Goal: Task Accomplishment & Management: Manage account settings

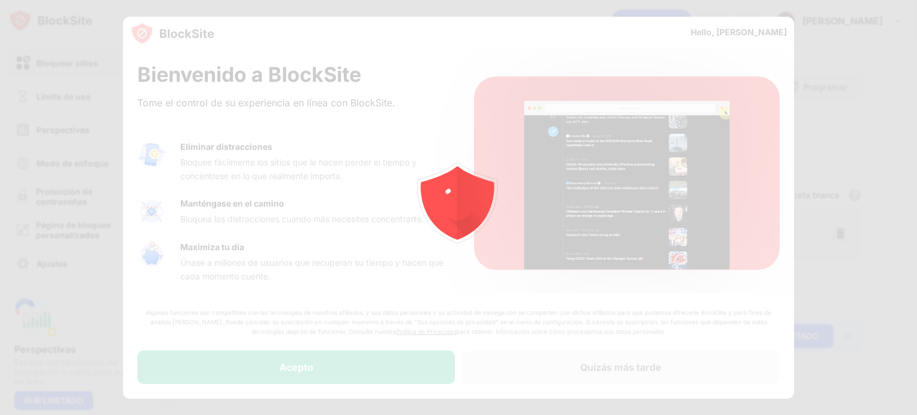
drag, startPoint x: 361, startPoint y: 362, endPoint x: 360, endPoint y: 370, distance: 7.3
click at [360, 370] on div at bounding box center [458, 207] width 917 height 415
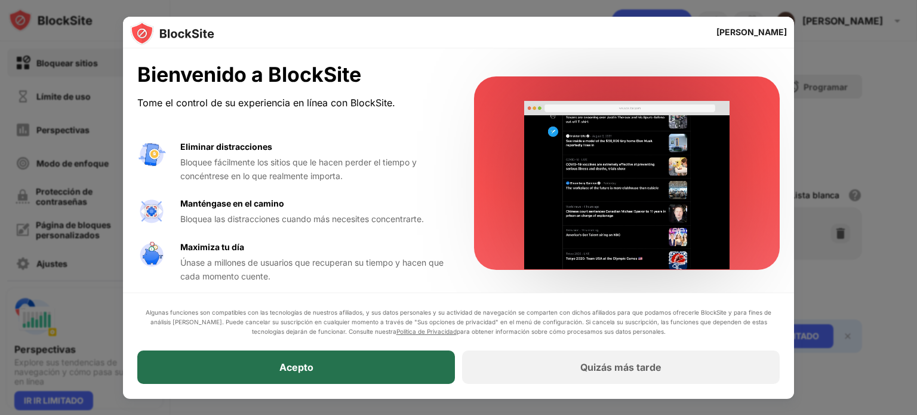
click at [377, 365] on div "Acepto" at bounding box center [296, 367] width 318 height 33
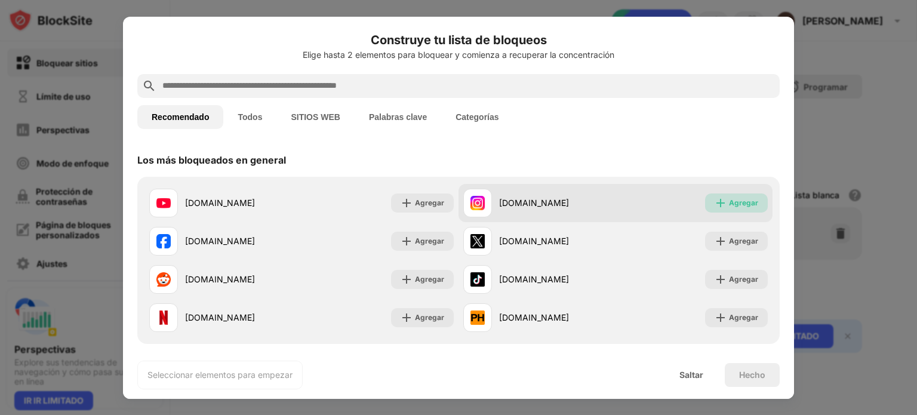
click at [715, 202] on img at bounding box center [721, 203] width 12 height 12
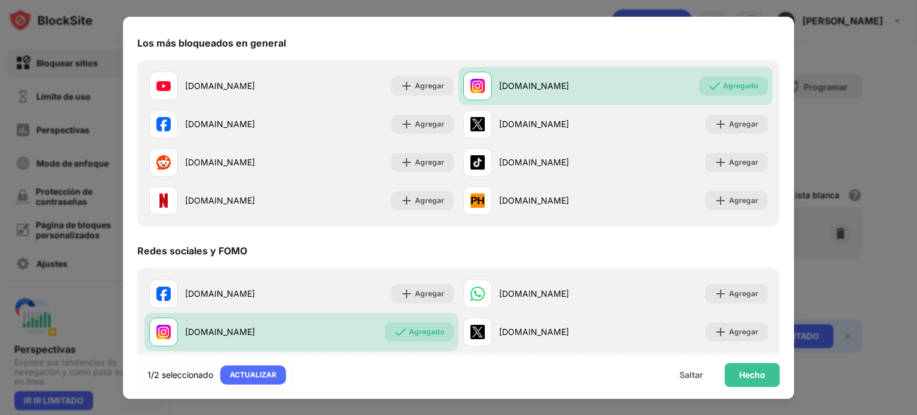
scroll to position [119, 0]
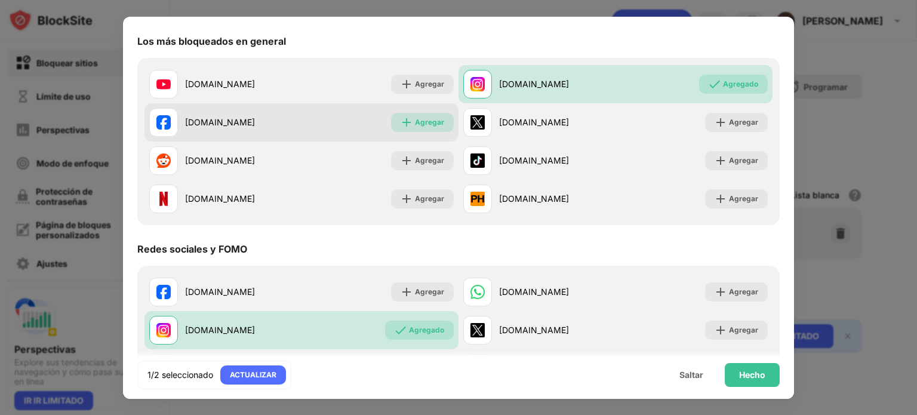
click at [442, 121] on div "Agregar" at bounding box center [422, 122] width 63 height 19
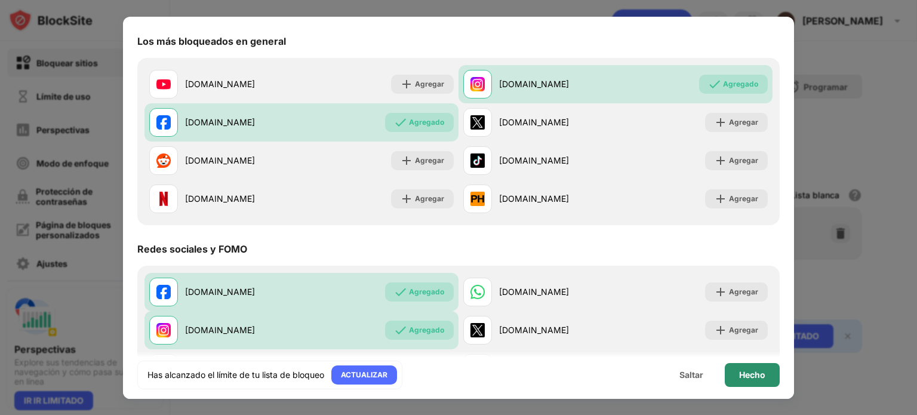
click at [768, 377] on div "Hecho" at bounding box center [752, 375] width 55 height 24
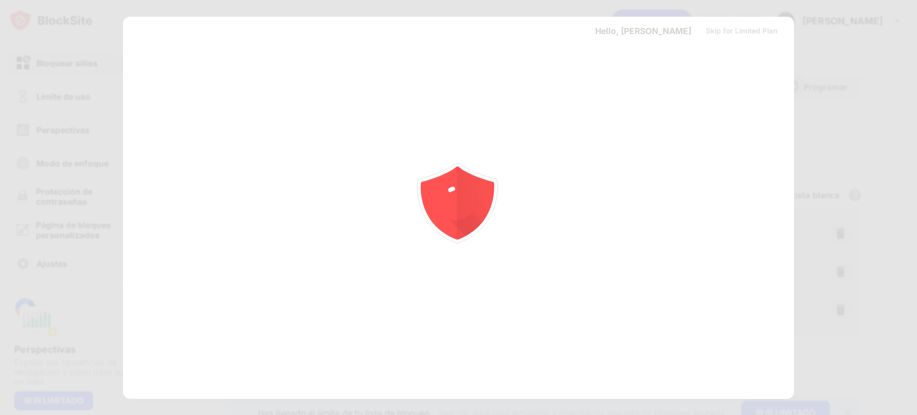
scroll to position [0, 0]
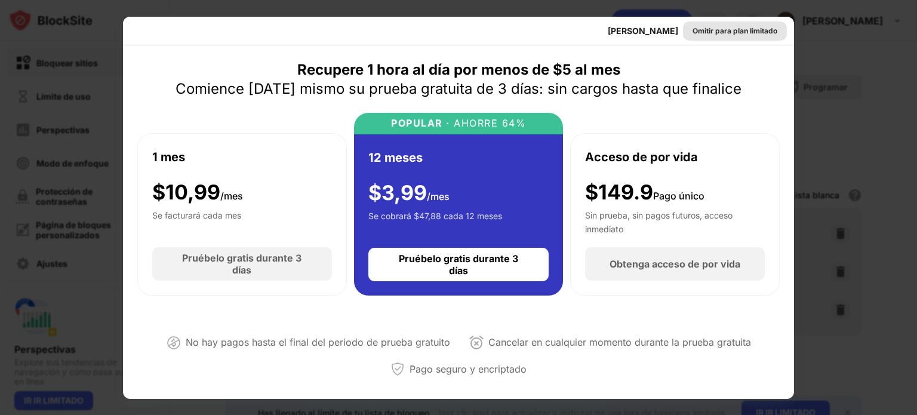
click at [708, 29] on font "Omitir para plan limitado" at bounding box center [735, 30] width 85 height 9
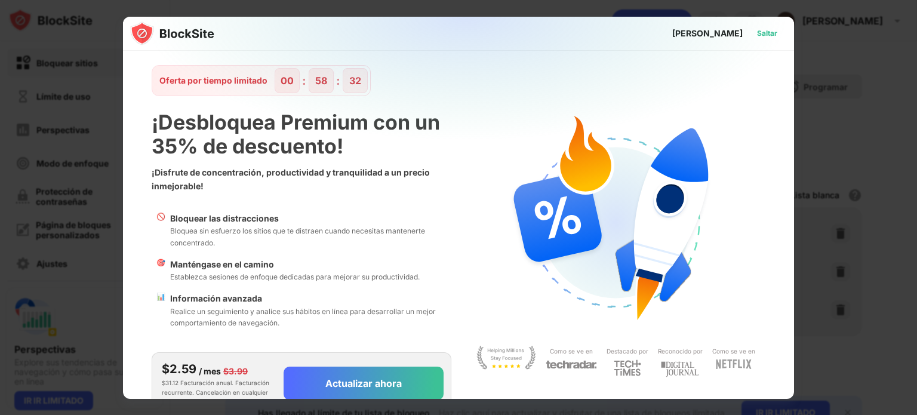
click at [761, 36] on font "Saltar" at bounding box center [767, 33] width 20 height 9
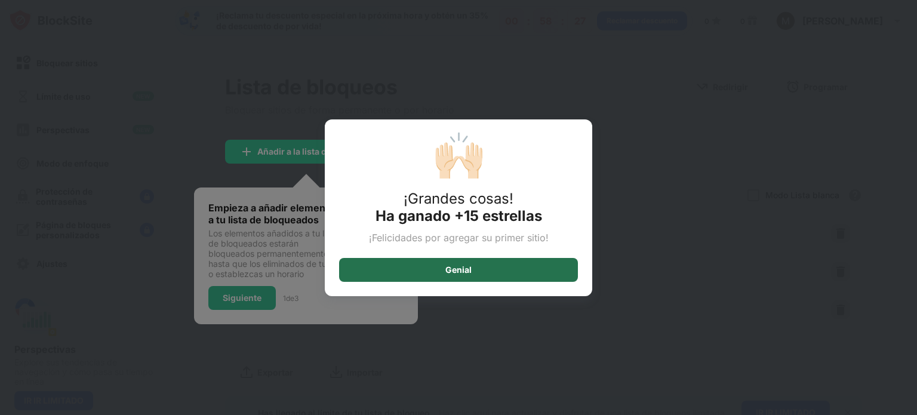
click at [478, 266] on div "Genial" at bounding box center [458, 270] width 239 height 24
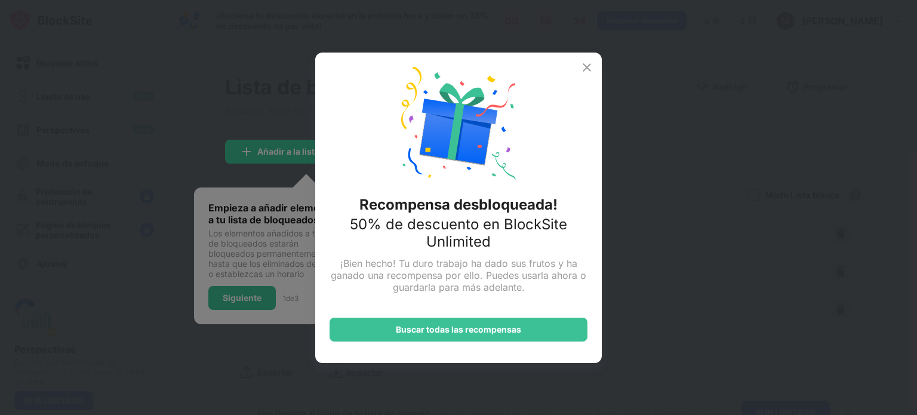
click at [583, 66] on img at bounding box center [587, 67] width 14 height 14
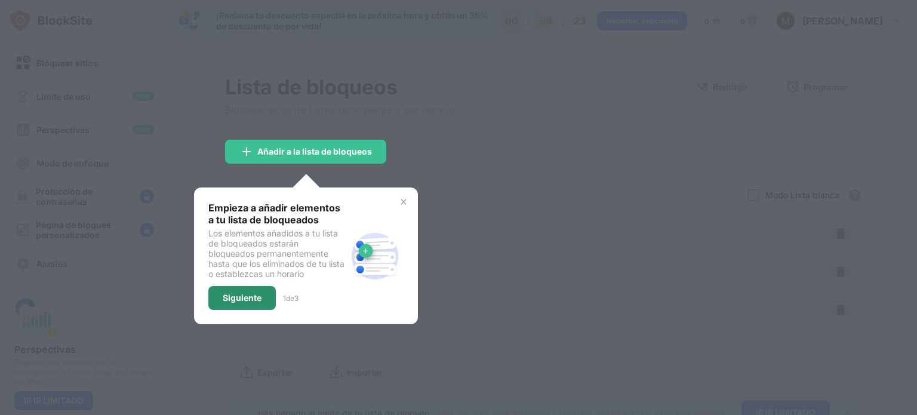
click at [254, 294] on font "Siguiente" at bounding box center [242, 298] width 39 height 10
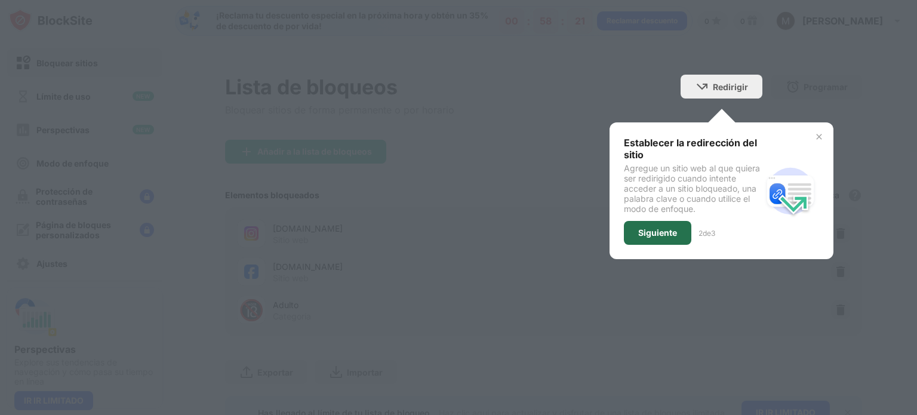
click at [667, 232] on font "Siguiente" at bounding box center [657, 233] width 39 height 10
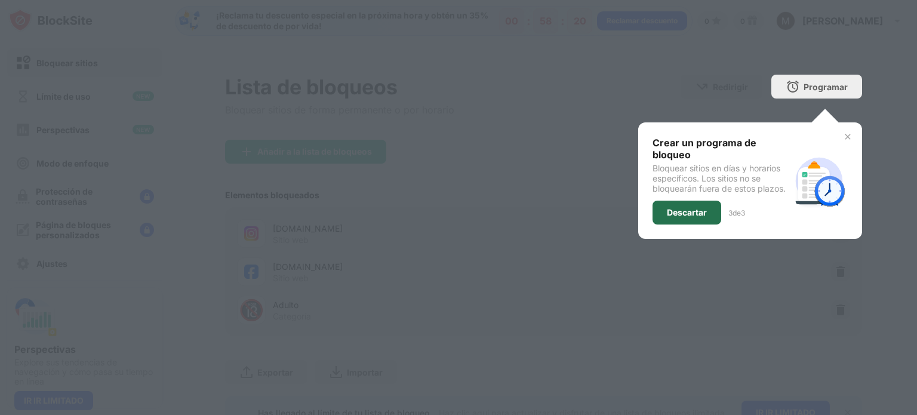
click at [677, 222] on div "Descartar" at bounding box center [687, 213] width 69 height 24
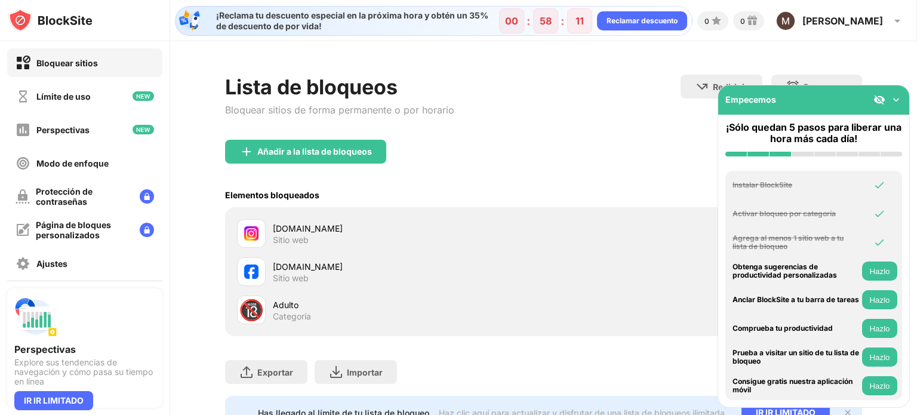
click at [672, 167] on div "Añadir a la lista de bloqueos" at bounding box center [543, 161] width 637 height 43
click at [897, 99] on img at bounding box center [896, 100] width 12 height 12
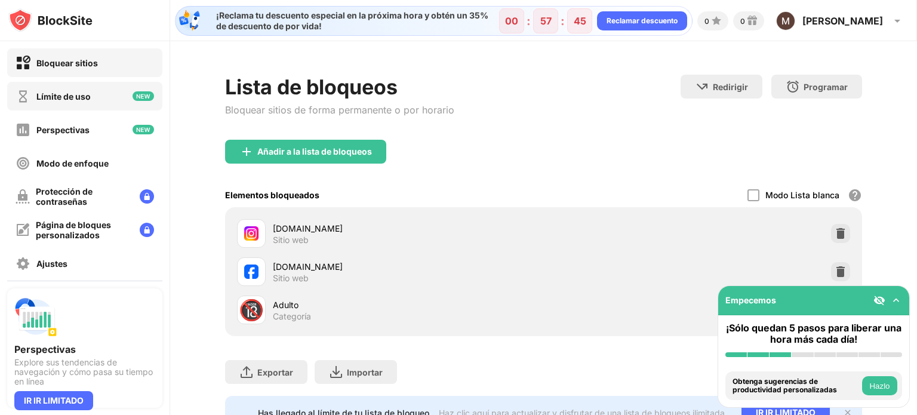
click at [47, 94] on font "Límite de uso" at bounding box center [63, 96] width 54 height 10
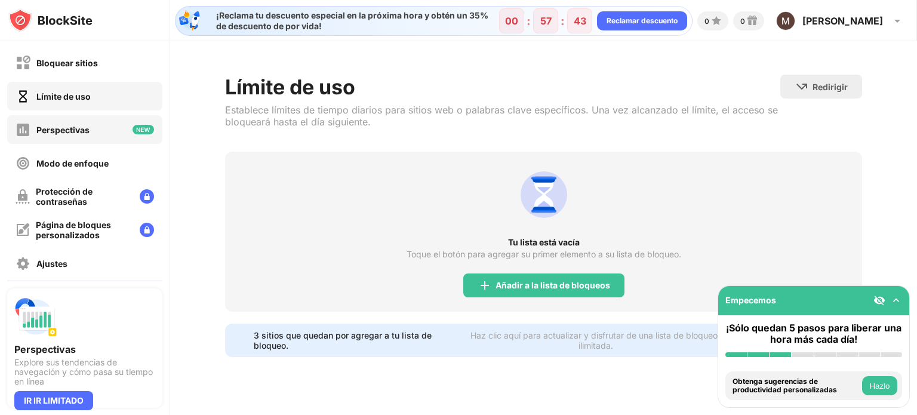
click at [65, 127] on font "Perspectivas" at bounding box center [62, 130] width 53 height 10
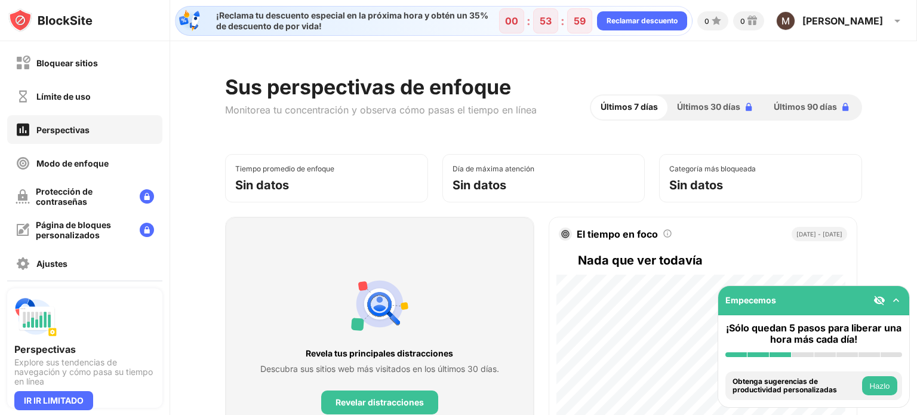
click at [879, 388] on font "Hazlo" at bounding box center [879, 386] width 20 height 9
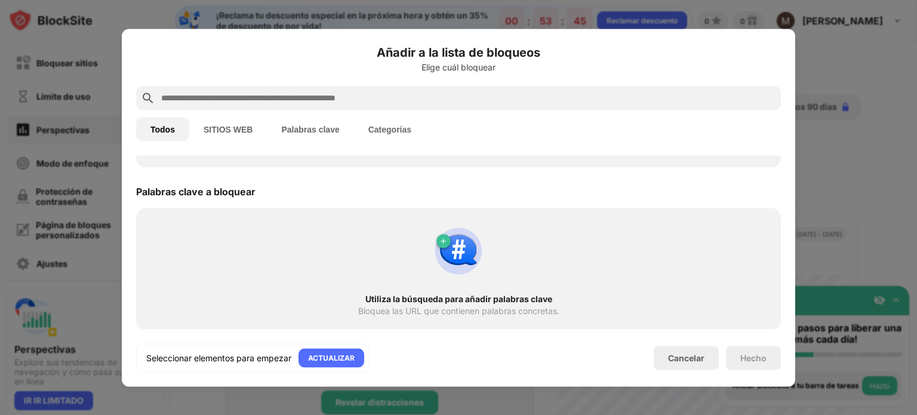
scroll to position [533, 0]
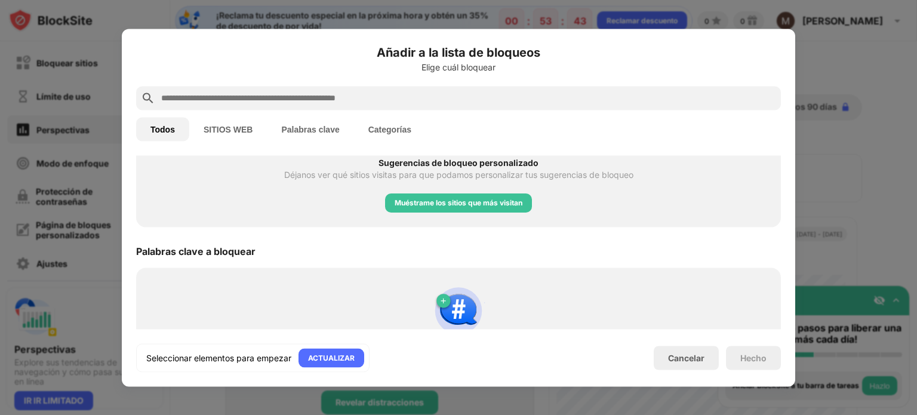
click at [780, 375] on div "Añadir a la lista de bloqueos Elige cuál bloquear Todos SITIOS WEB Palabras cla…" at bounding box center [459, 208] width 674 height 358
click at [766, 369] on div "Hecho" at bounding box center [753, 358] width 55 height 24
drag, startPoint x: 543, startPoint y: 296, endPoint x: 554, endPoint y: 224, distance: 72.5
click at [554, 226] on div "Categorías a bloquear 🔞 Adulto Ya bloqueado 💬 Social 🗞 Noticias 🏀 deportes 🃏 Ju…" at bounding box center [458, 6] width 645 height 767
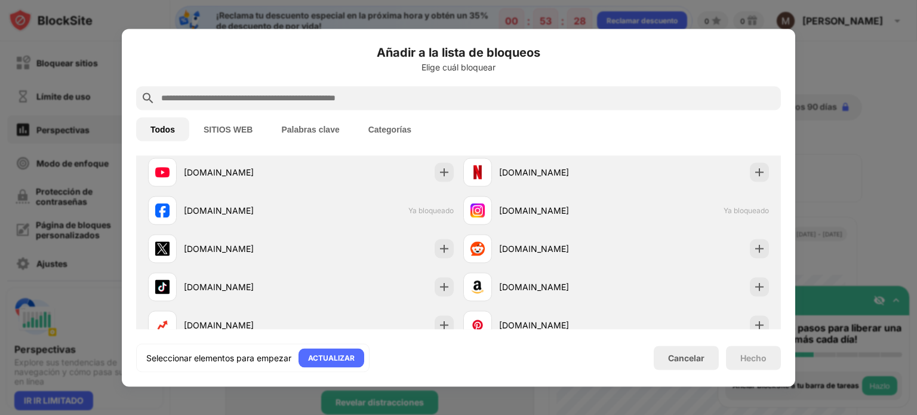
scroll to position [191, 0]
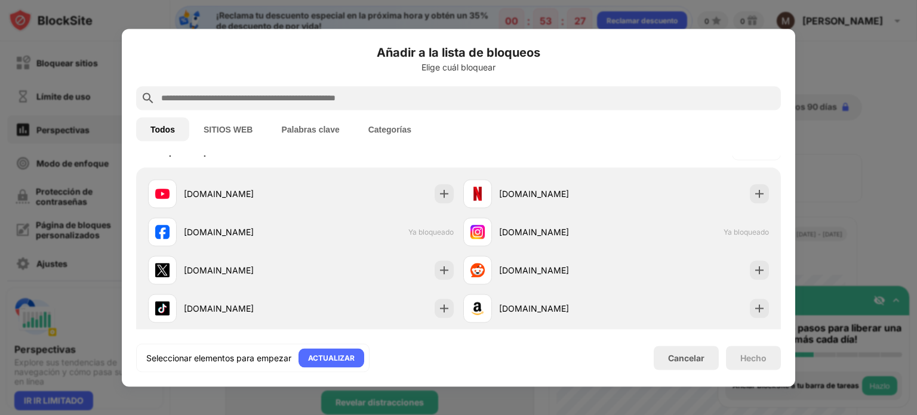
click at [305, 129] on font "Palabras clave" at bounding box center [310, 129] width 58 height 10
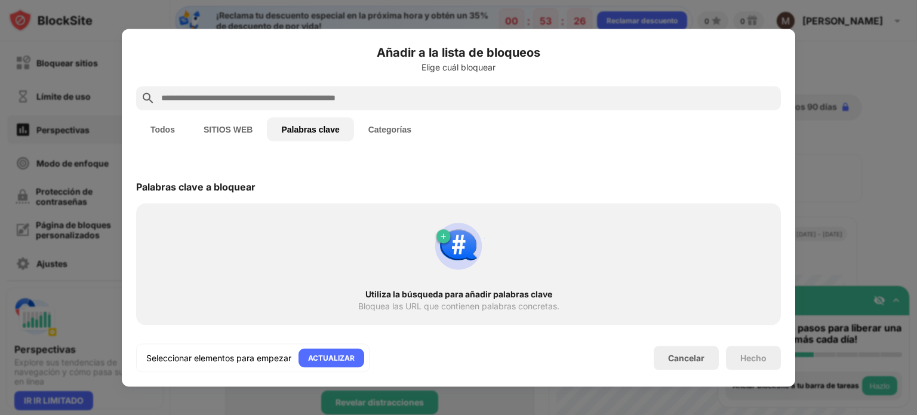
scroll to position [0, 0]
click at [255, 125] on button "SITIOS WEB" at bounding box center [228, 129] width 78 height 24
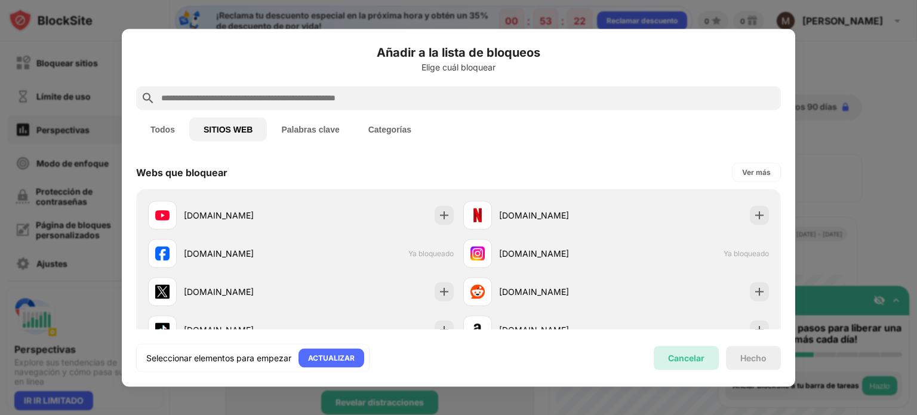
click at [697, 360] on font "Cancelar" at bounding box center [686, 358] width 36 height 10
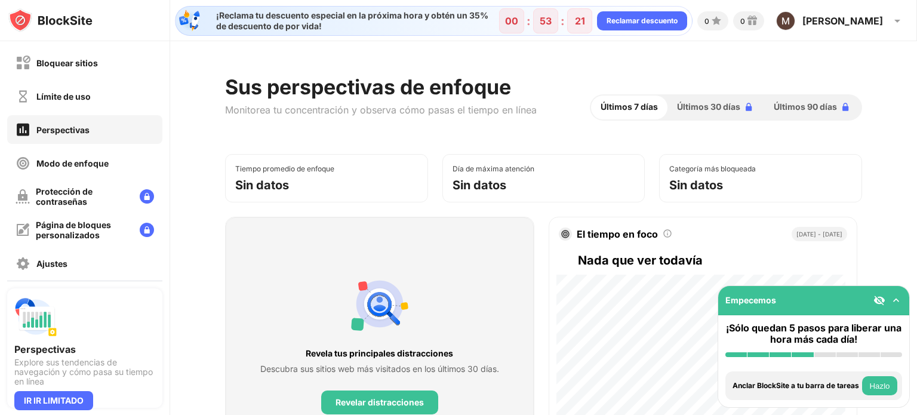
click at [874, 385] on font "Hazlo" at bounding box center [879, 386] width 20 height 9
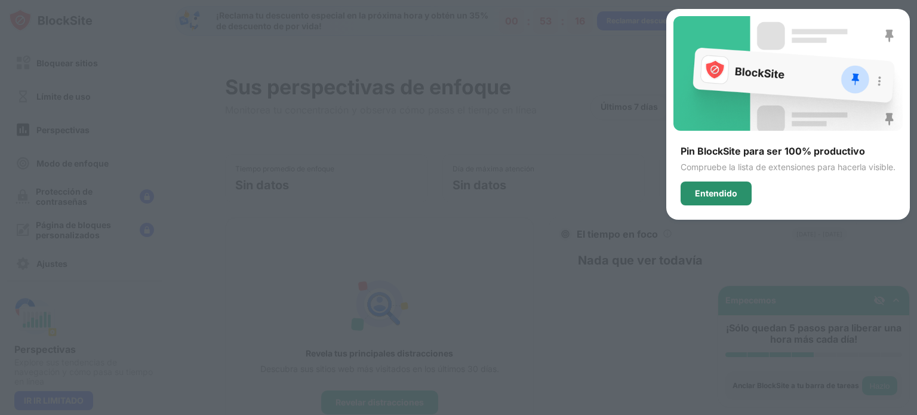
click at [706, 200] on div "Entendido" at bounding box center [716, 194] width 71 height 24
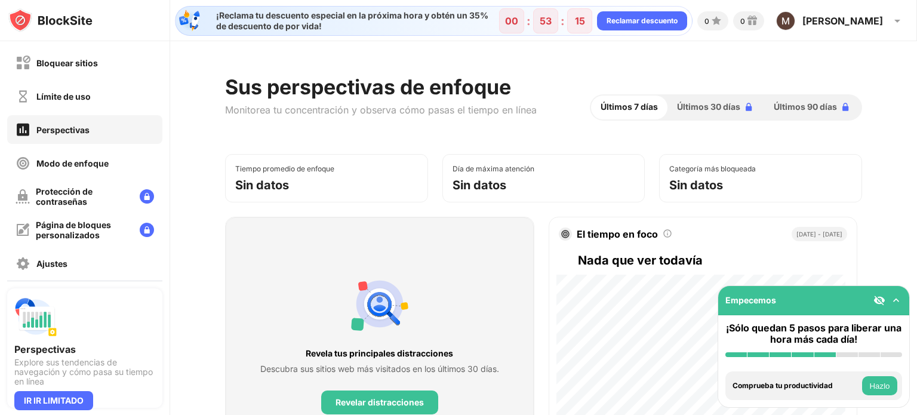
click at [881, 383] on font "Hazlo" at bounding box center [879, 386] width 20 height 9
click at [885, 389] on font "Hazlo" at bounding box center [879, 386] width 20 height 9
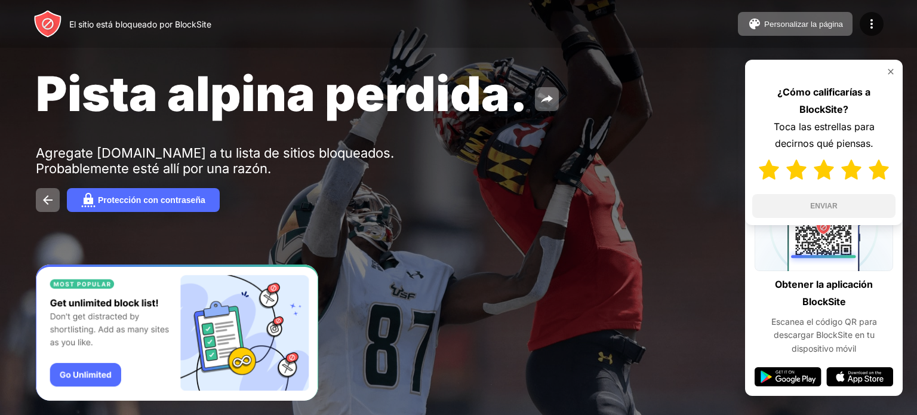
click at [884, 171] on img at bounding box center [879, 169] width 20 height 20
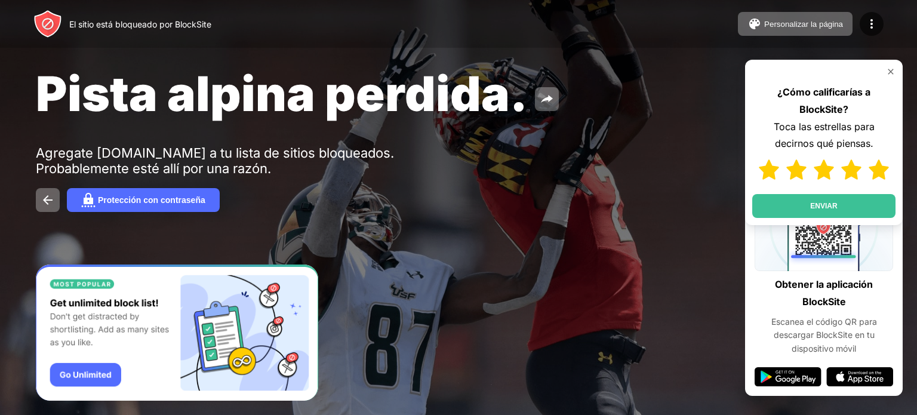
click at [880, 171] on img at bounding box center [879, 169] width 20 height 20
click at [877, 210] on button "ENVIAR" at bounding box center [823, 206] width 143 height 24
